Goal: Information Seeking & Learning: Learn about a topic

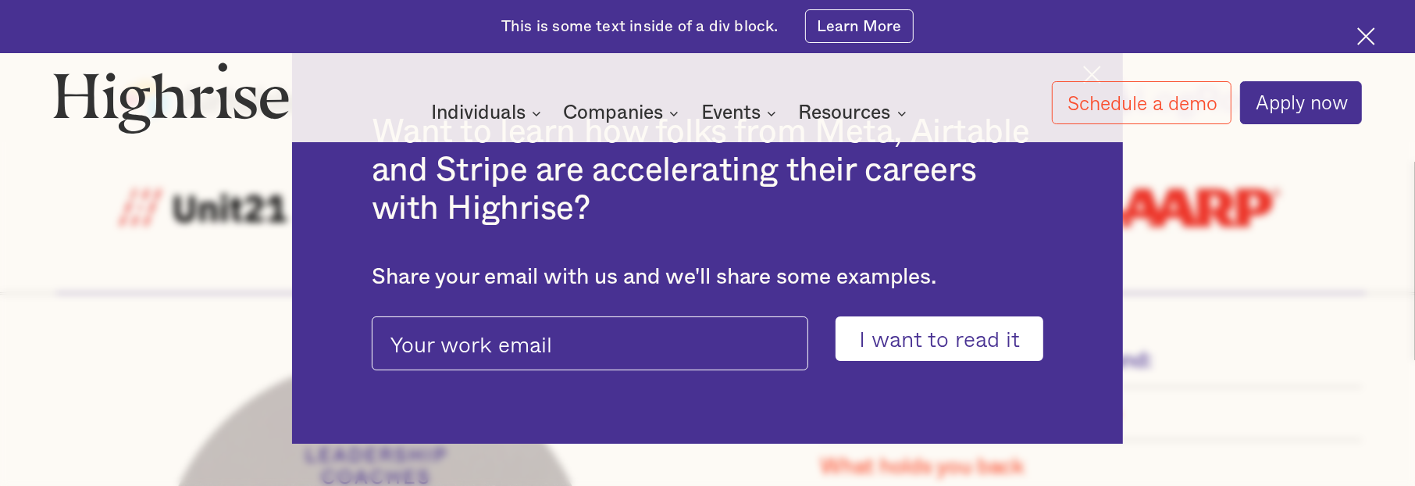
scroll to position [1015, 0]
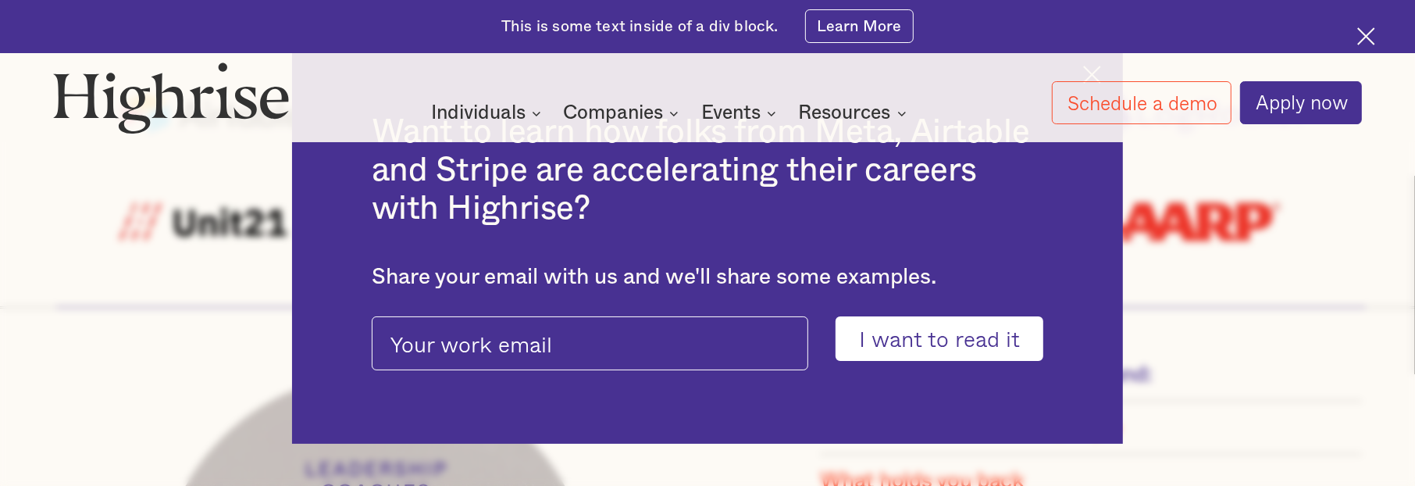
click at [1212, 387] on div "Want to learn how folks from Meta, Airtable and Stripe are accelerating their c…" at bounding box center [707, 243] width 1415 height 486
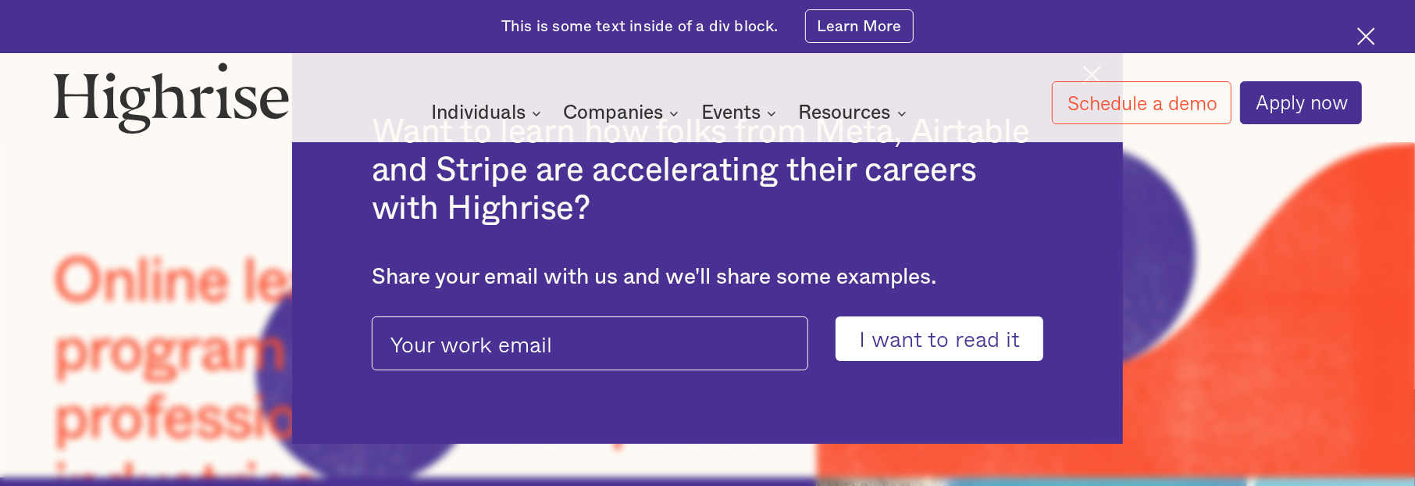
scroll to position [0, 0]
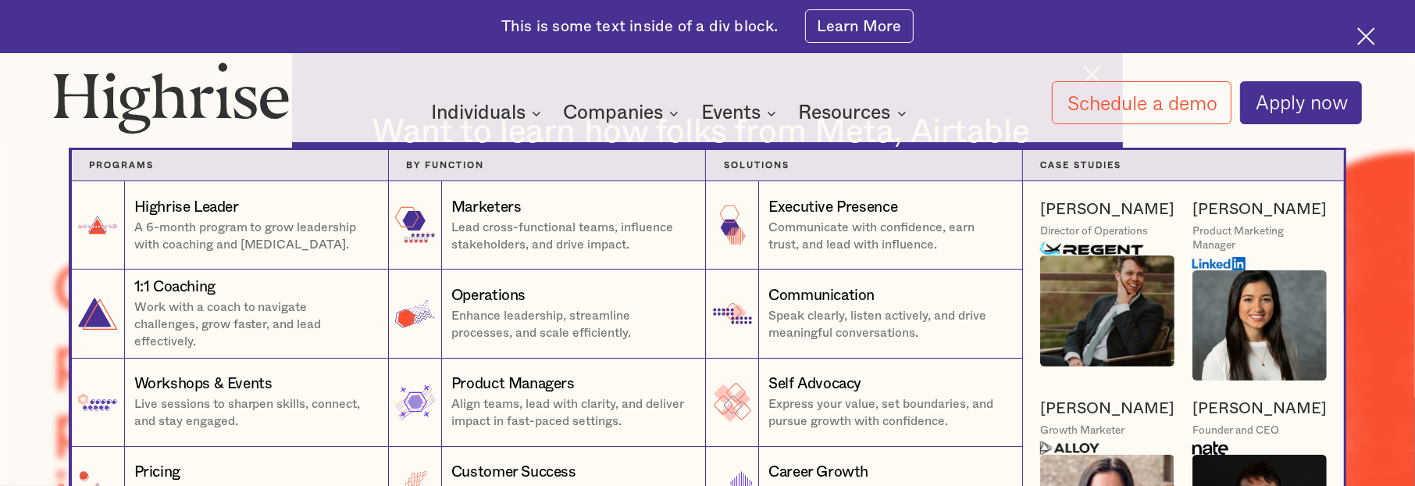
click at [468, 111] on div "Individuals" at bounding box center [478, 113] width 94 height 19
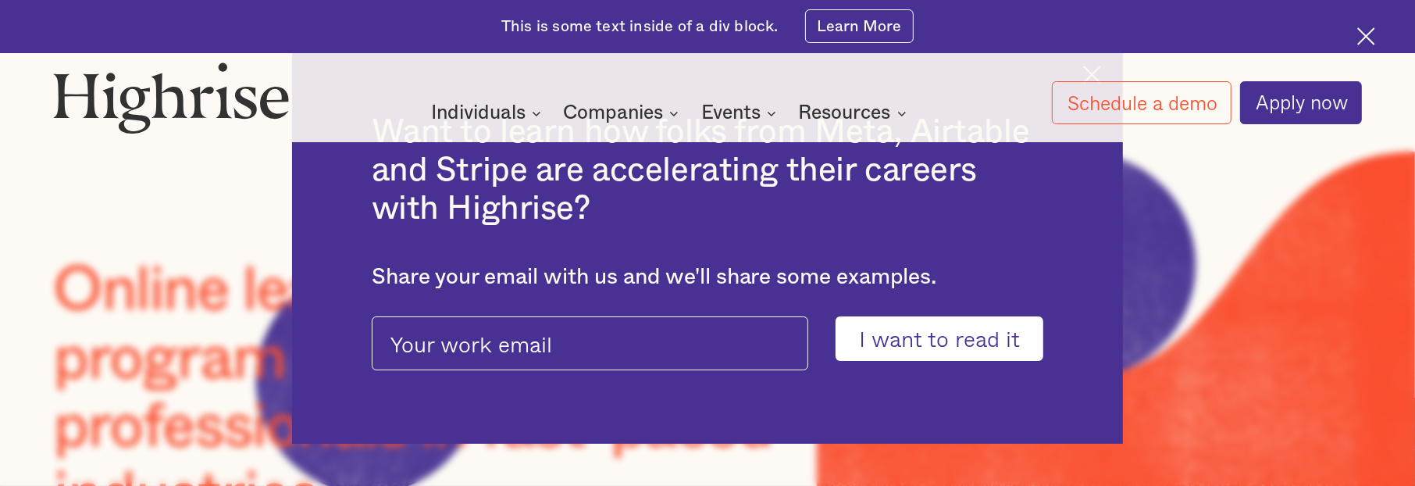
click at [468, 111] on div "Individuals" at bounding box center [478, 113] width 94 height 19
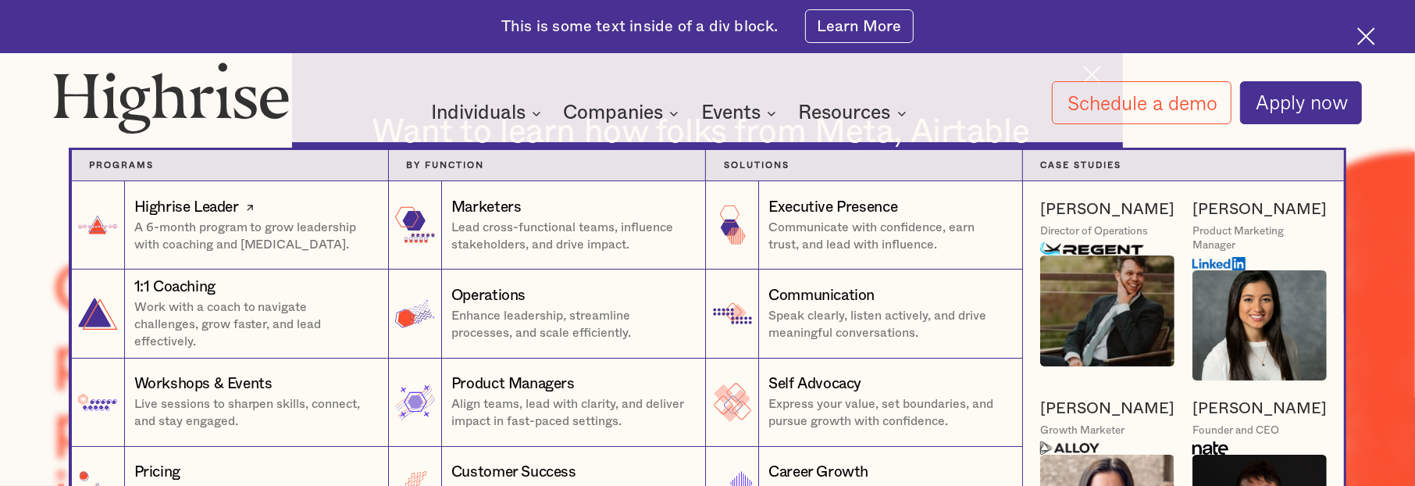
click at [204, 205] on div "Highrise Leader" at bounding box center [186, 208] width 105 height 21
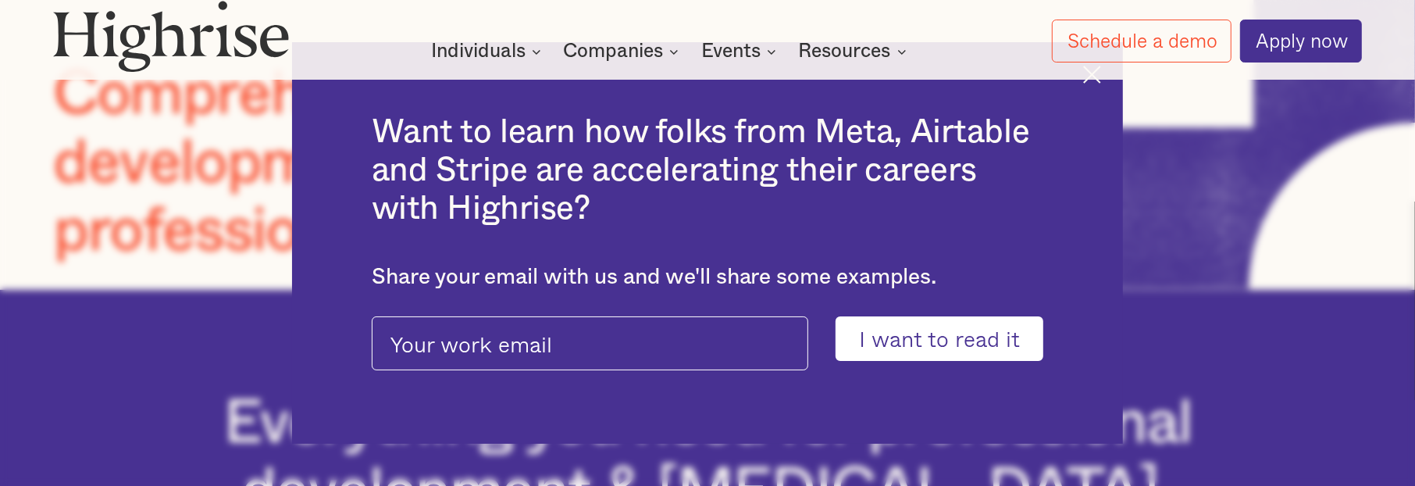
scroll to position [156, 0]
